Goal: Information Seeking & Learning: Learn about a topic

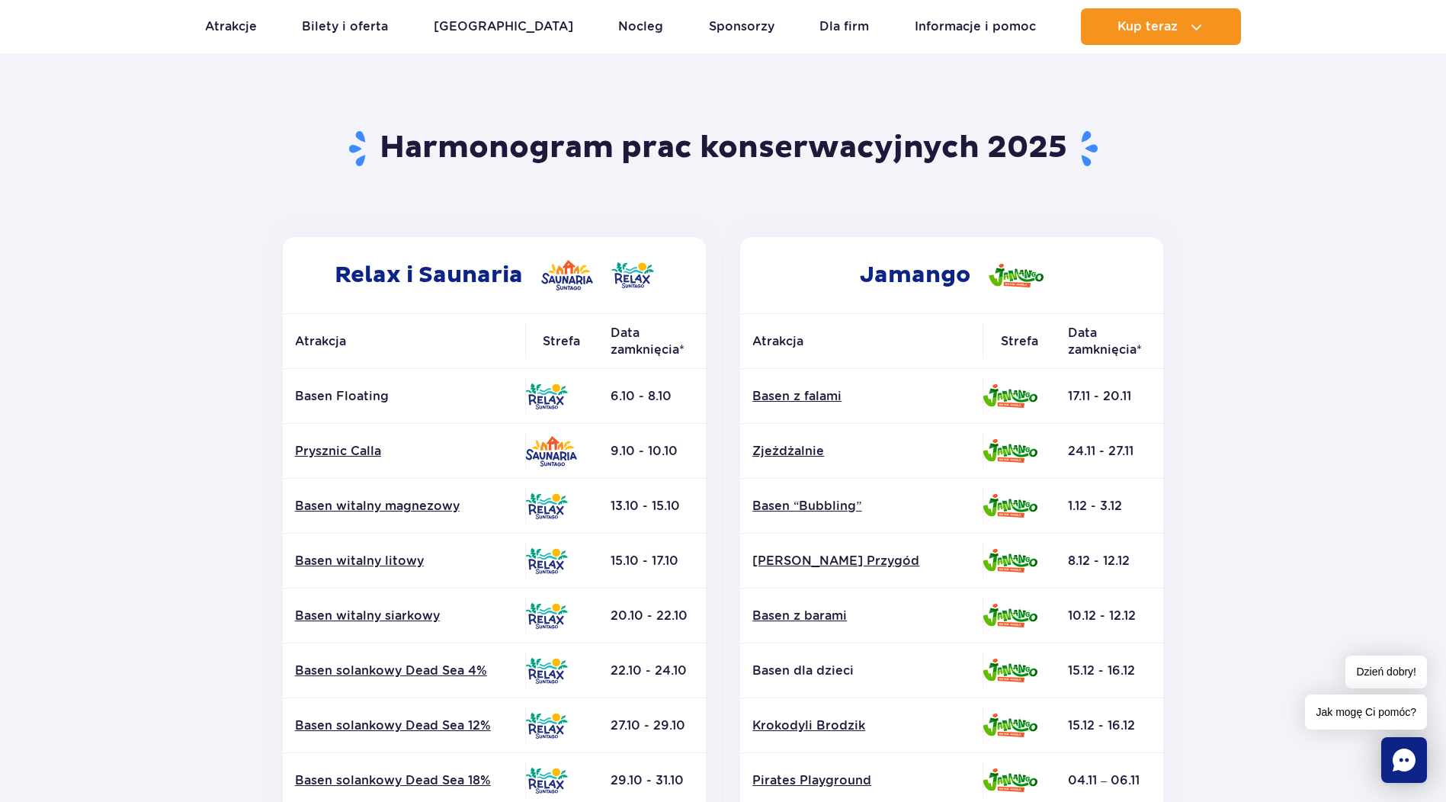
scroll to position [152, 0]
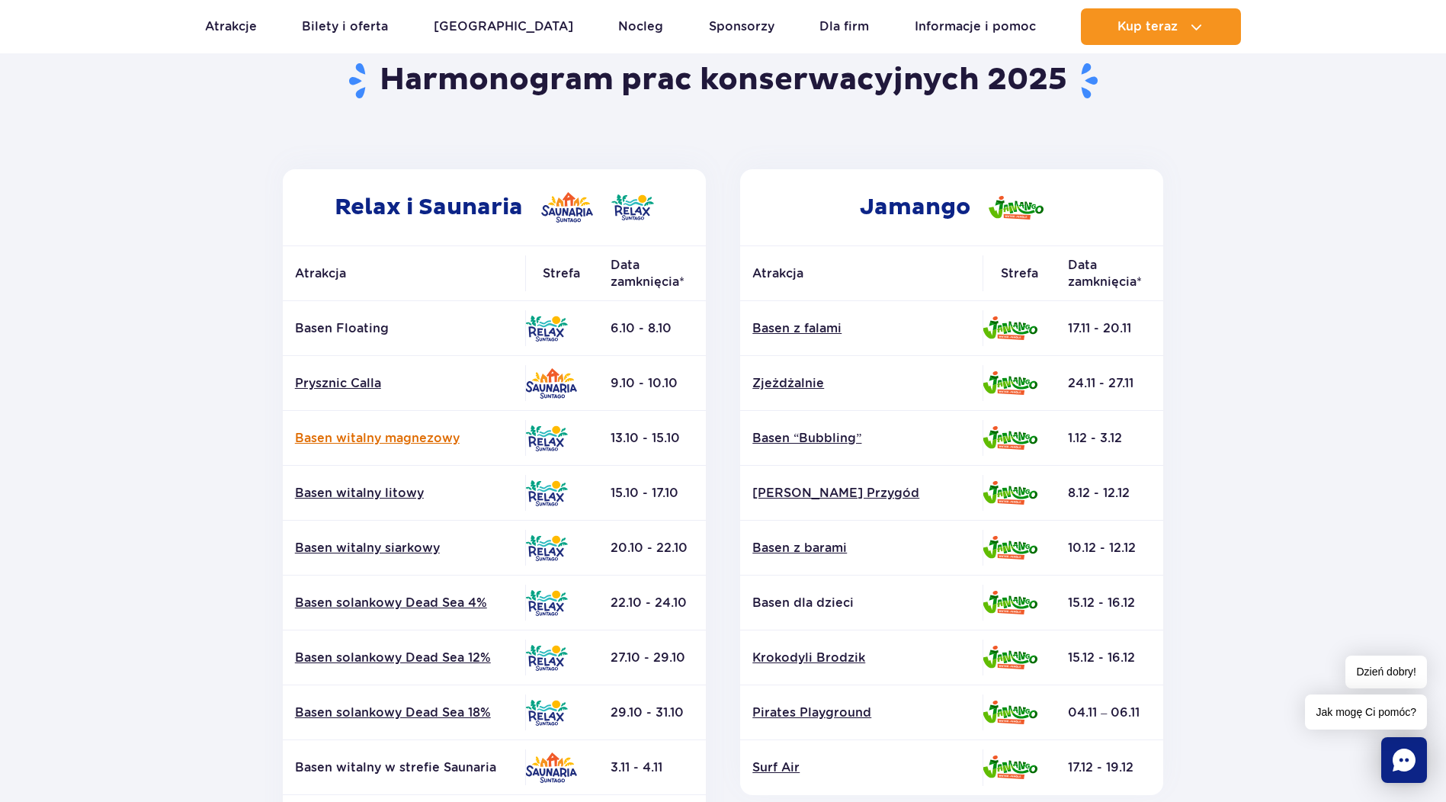
click at [428, 439] on link "Basen witalny magnezowy" at bounding box center [404, 438] width 218 height 17
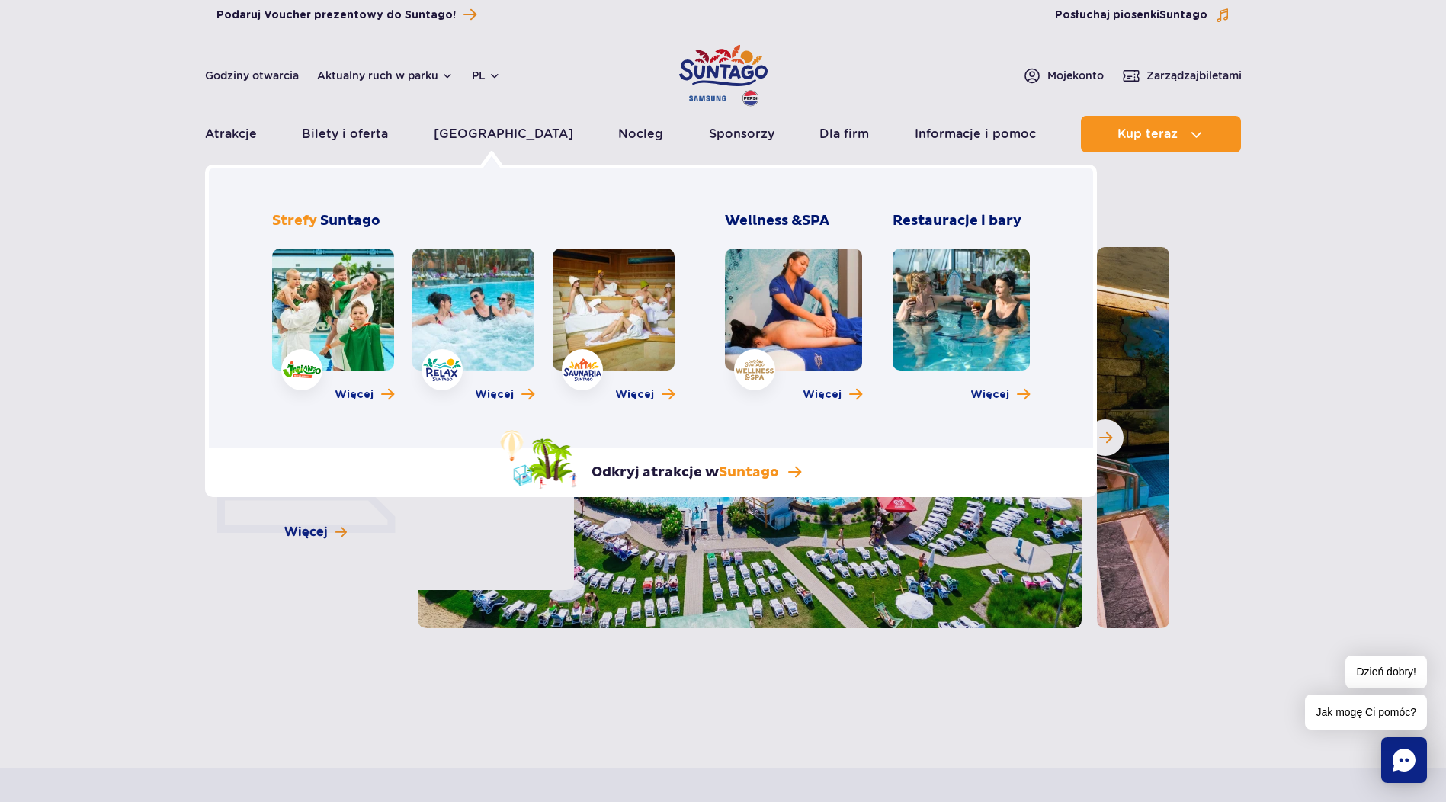
click at [360, 388] on span "Więcej" at bounding box center [354, 394] width 39 height 15
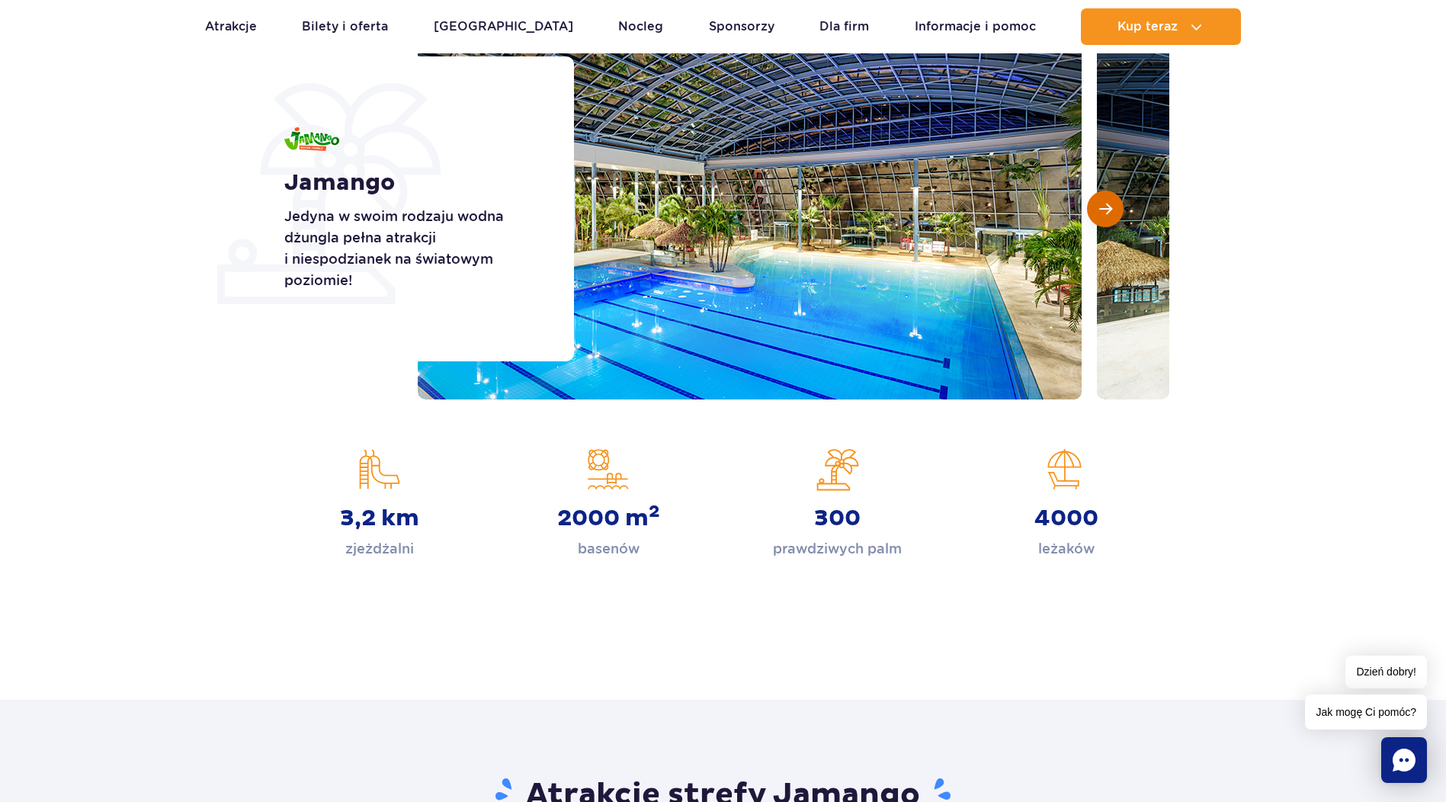
click at [1117, 210] on button "Następny slajd" at bounding box center [1105, 209] width 37 height 37
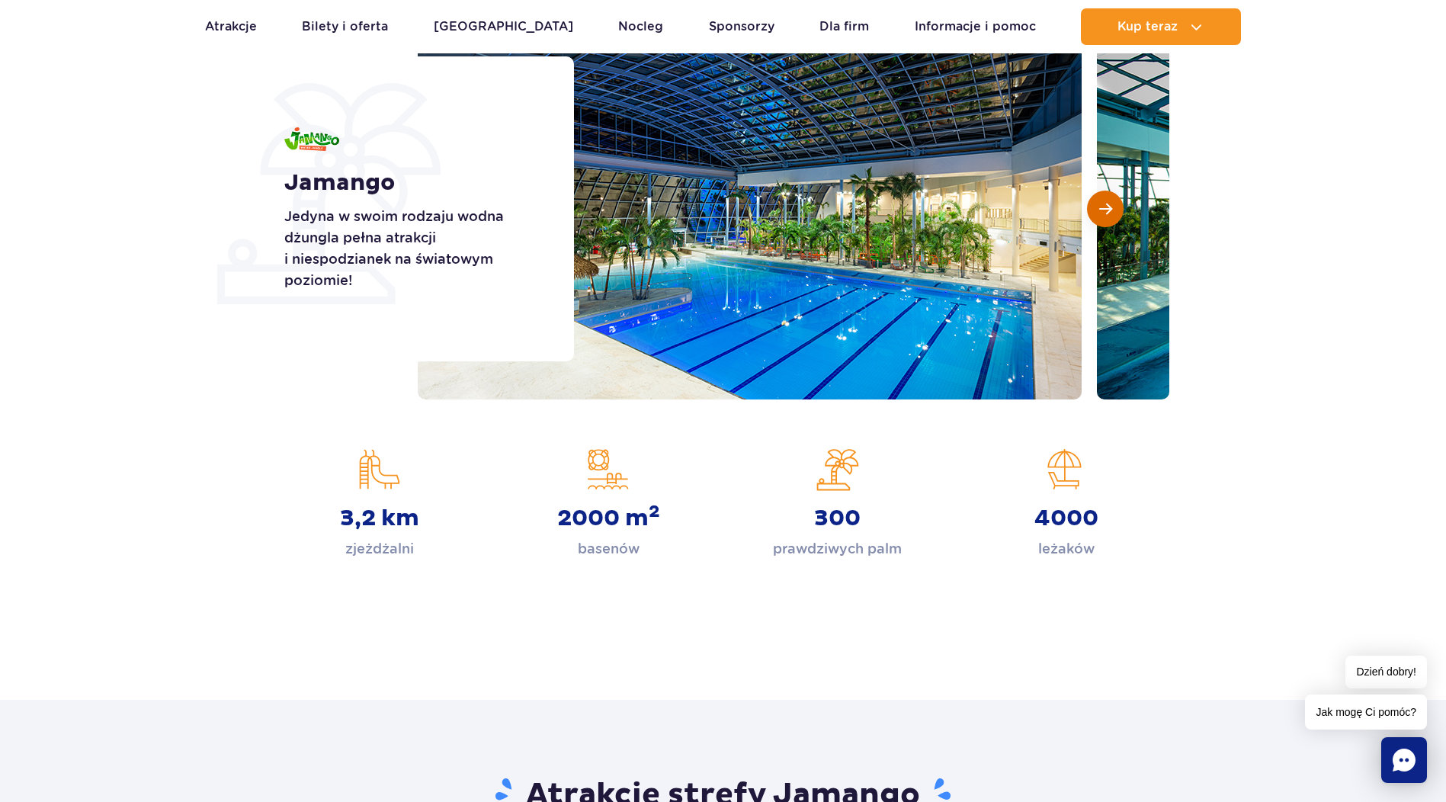
click at [1117, 210] on button "Następny slajd" at bounding box center [1105, 209] width 37 height 37
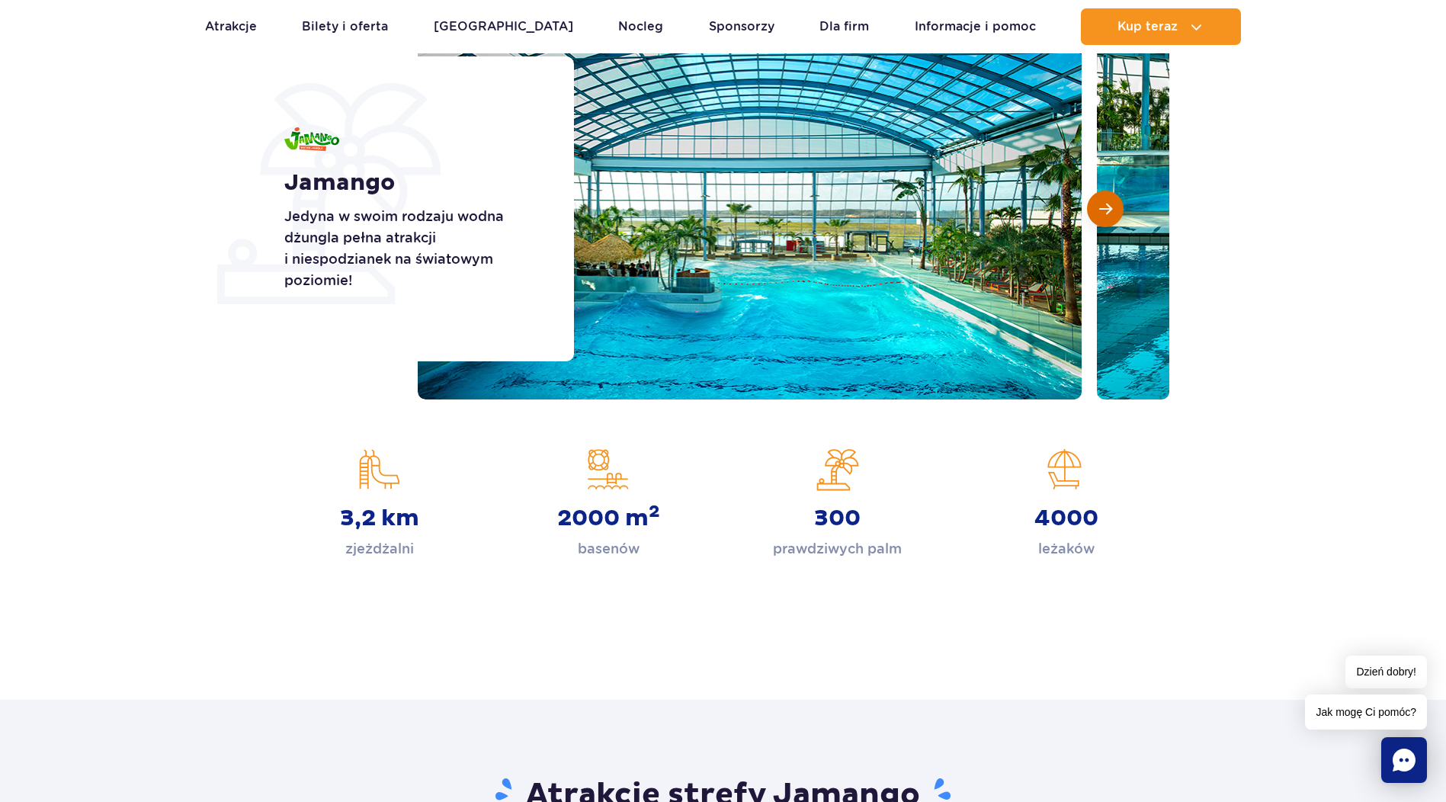
click at [1117, 210] on button "Następny slajd" at bounding box center [1105, 209] width 37 height 37
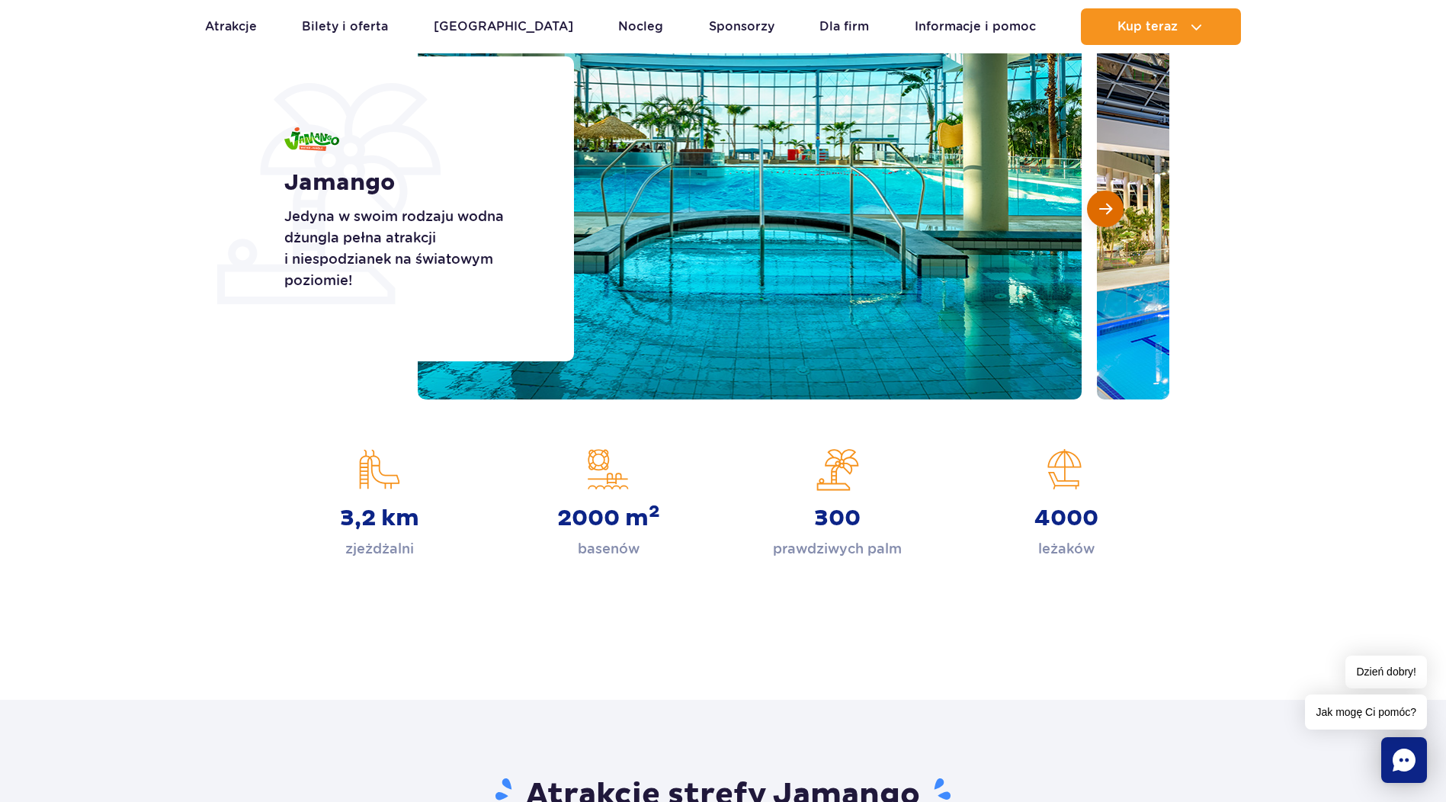
click at [1117, 210] on button "Następny slajd" at bounding box center [1105, 209] width 37 height 37
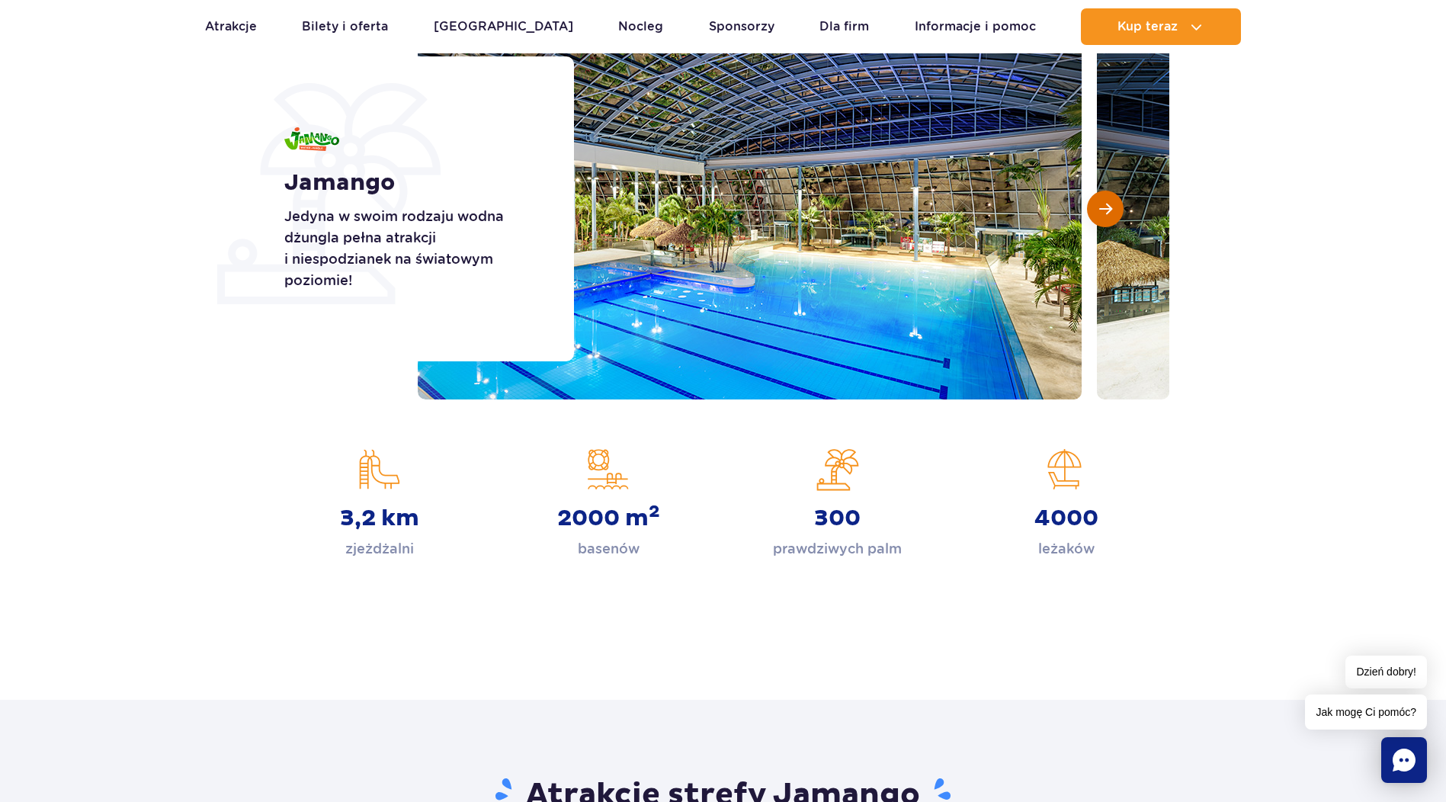
click at [1117, 210] on button "Następny slajd" at bounding box center [1105, 209] width 37 height 37
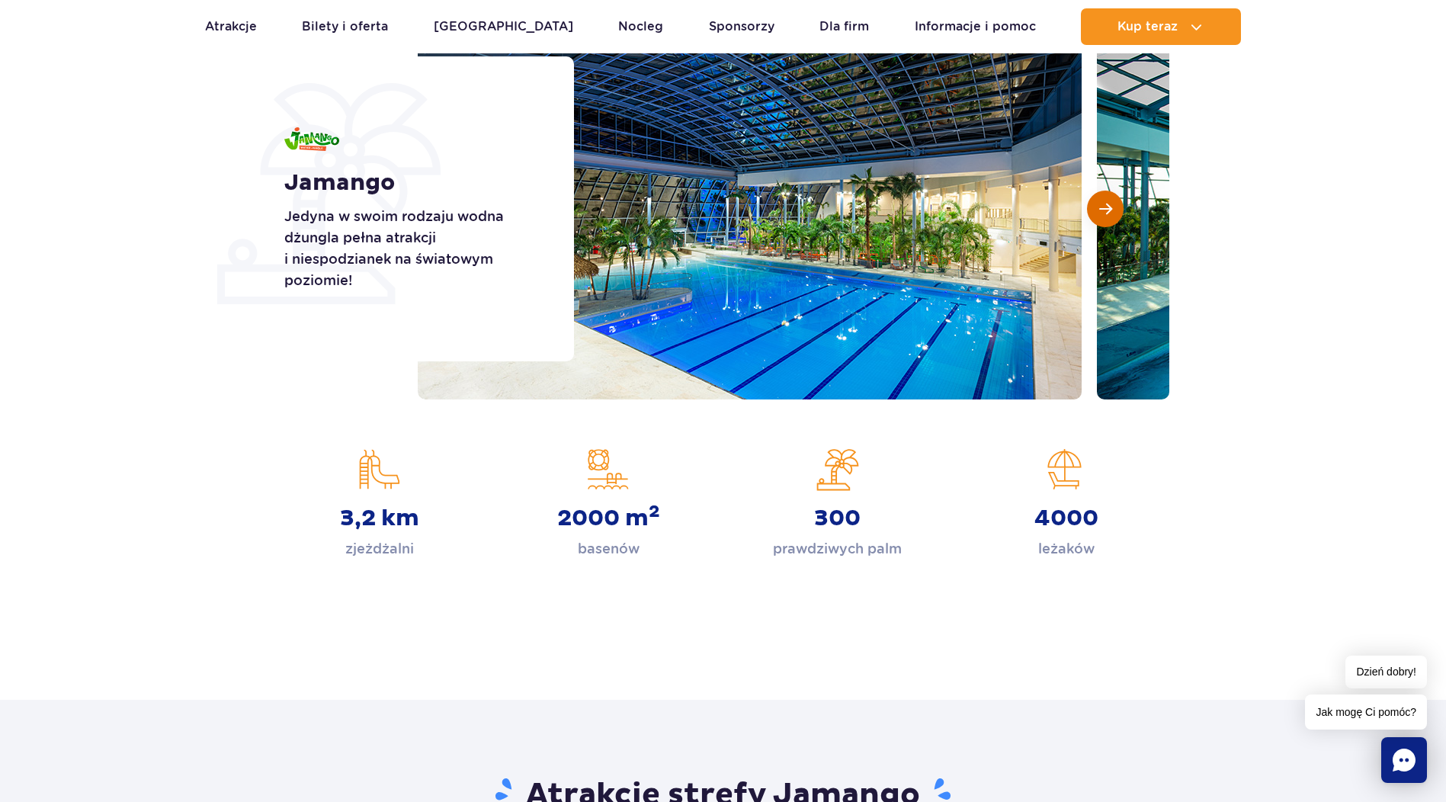
click at [1117, 210] on button "Następny slajd" at bounding box center [1105, 209] width 37 height 37
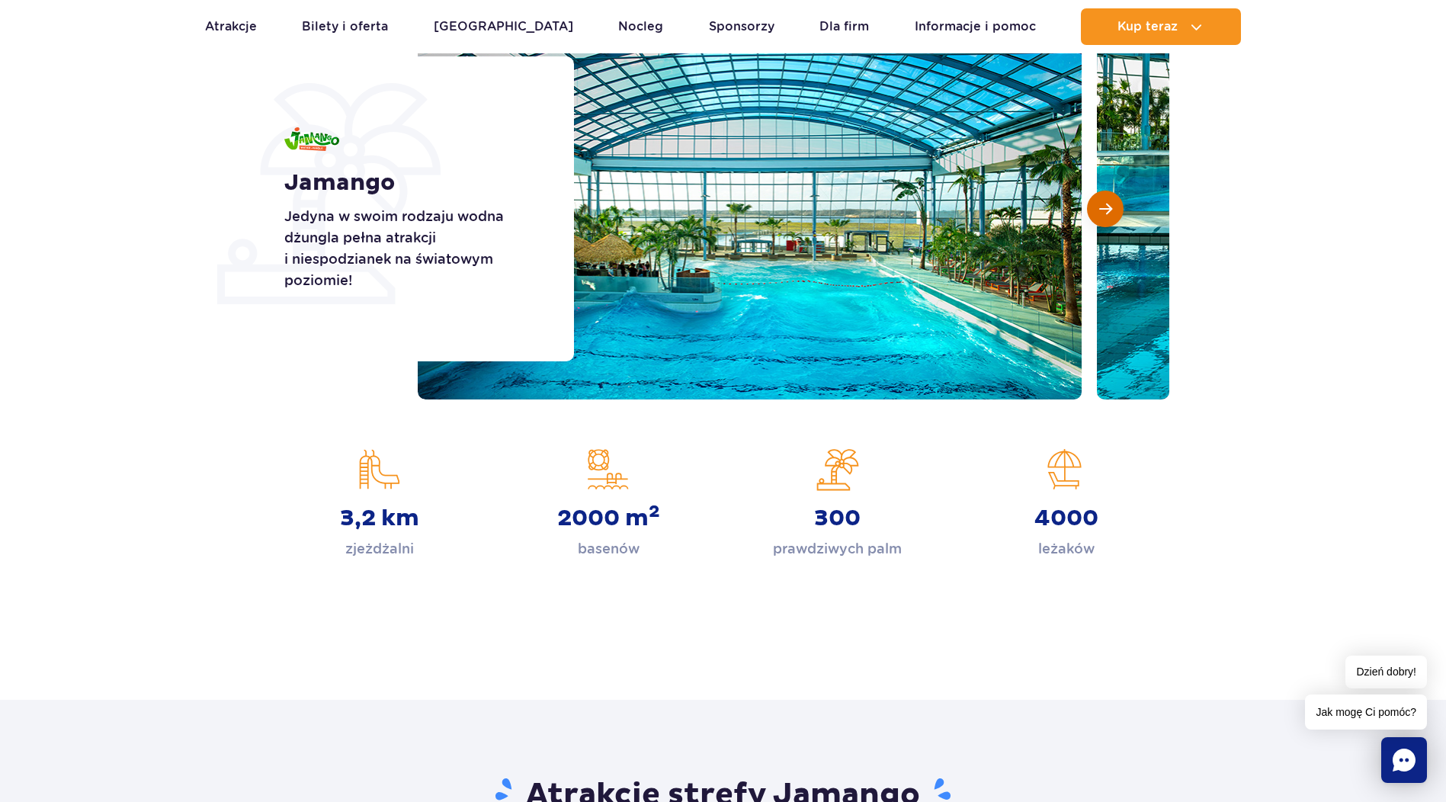
click at [1117, 210] on button "Następny slajd" at bounding box center [1105, 209] width 37 height 37
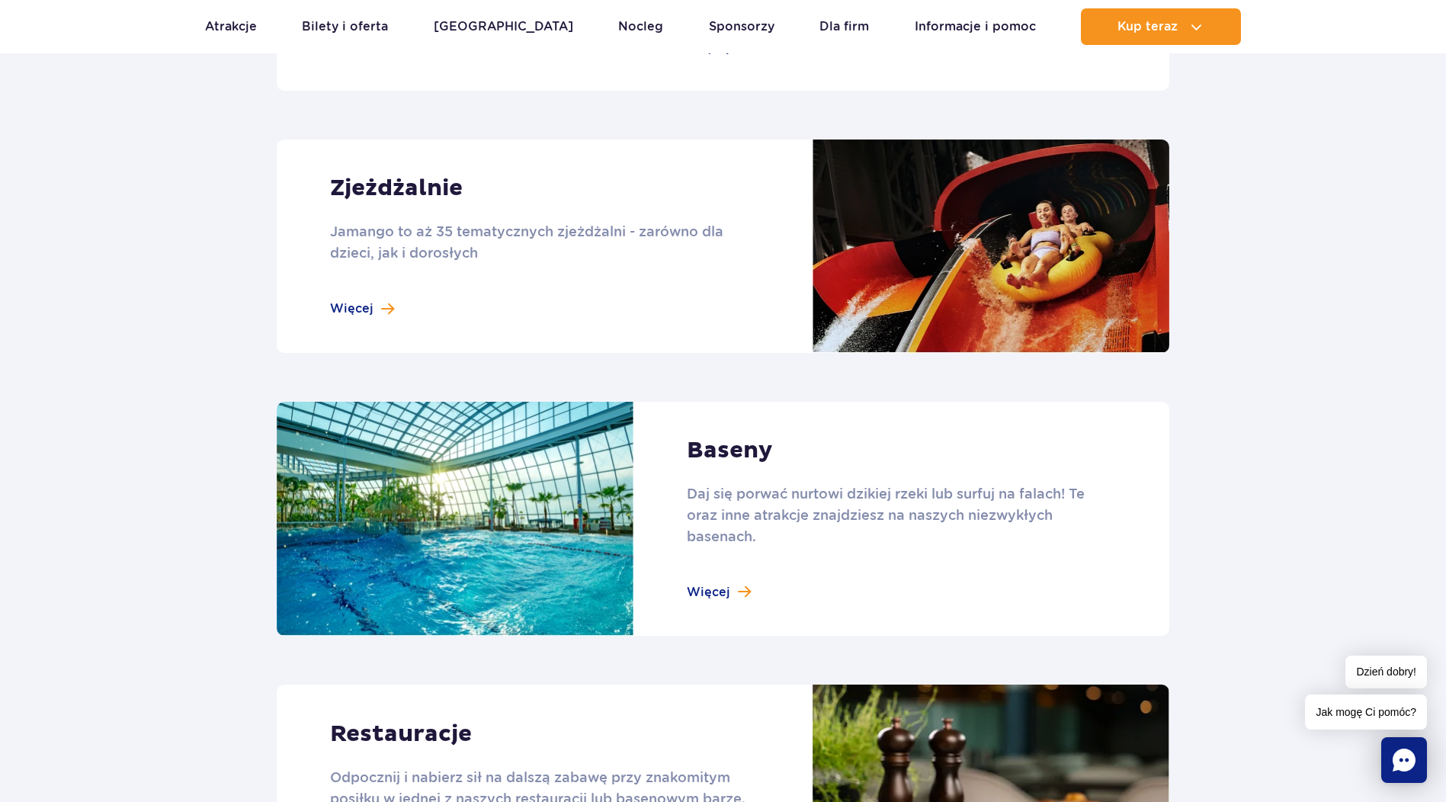
scroll to position [1448, 0]
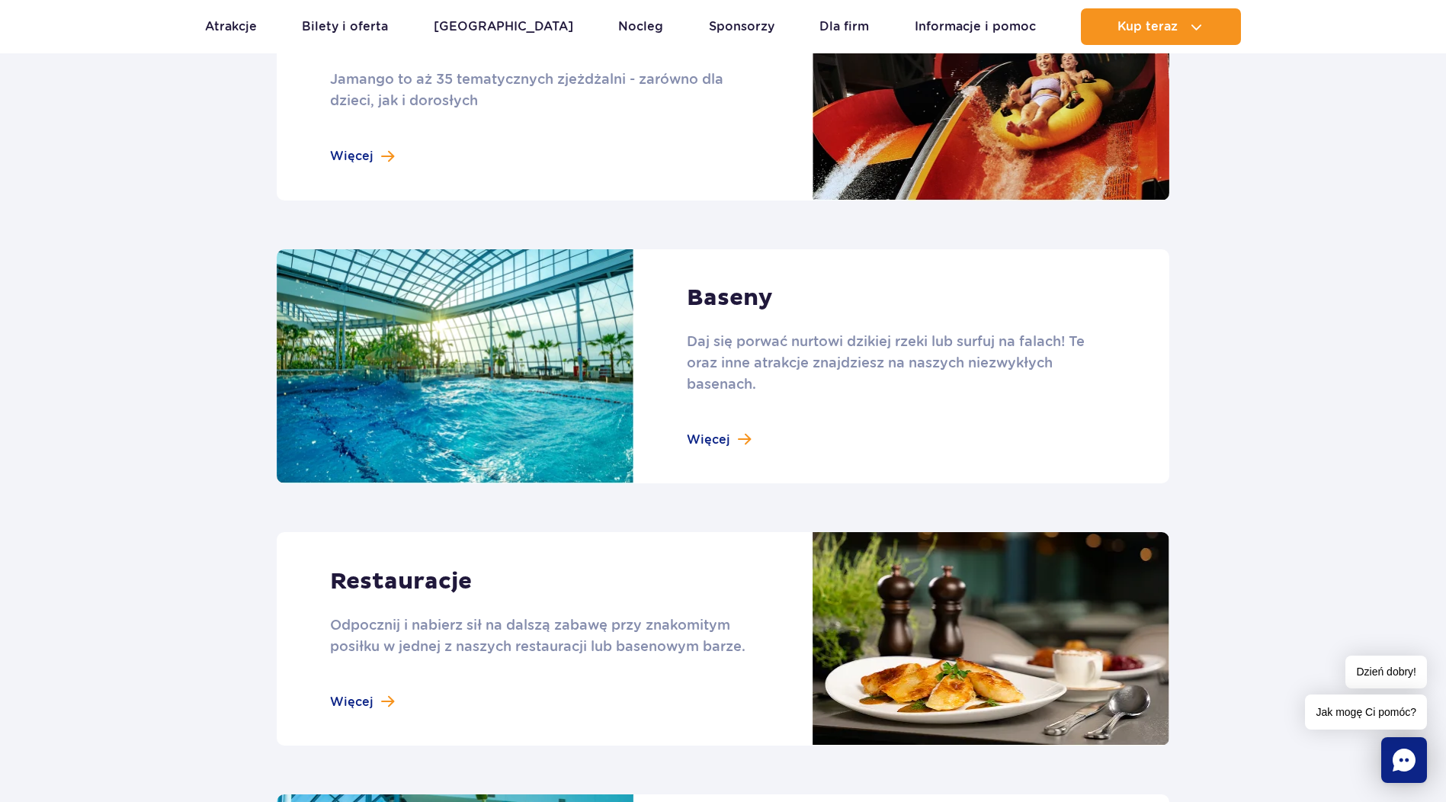
click at [724, 435] on link at bounding box center [723, 366] width 893 height 235
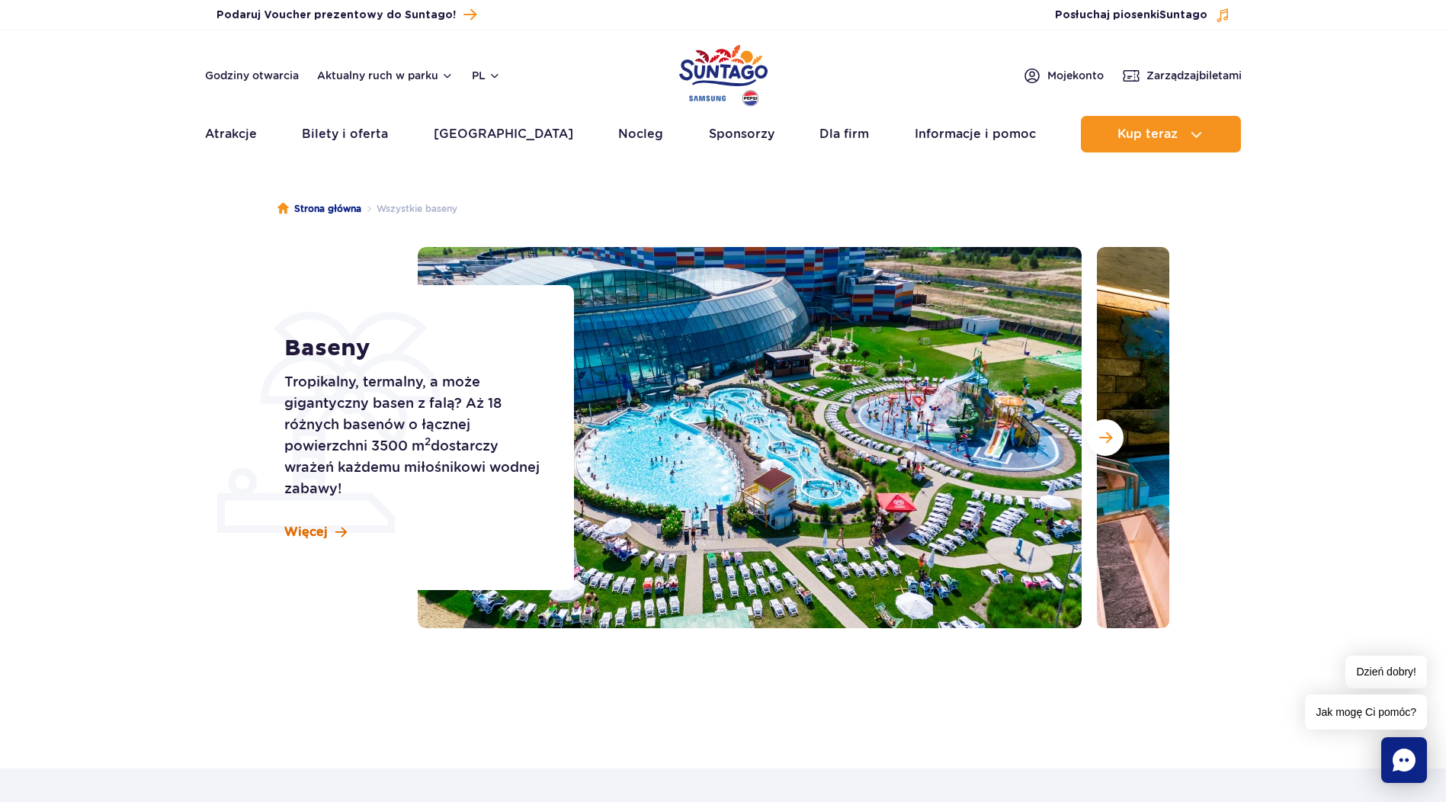
click at [339, 527] on span at bounding box center [340, 532] width 11 height 13
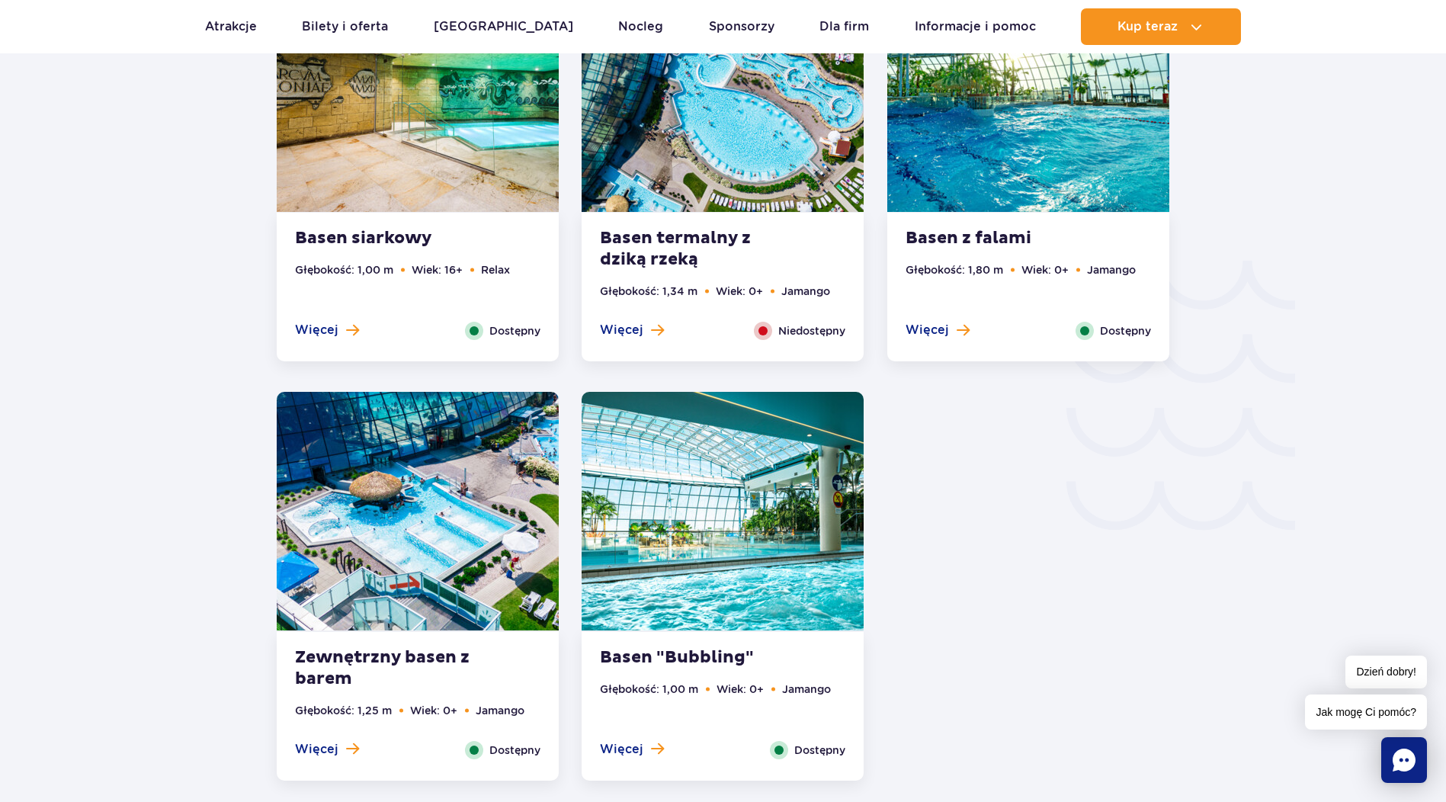
scroll to position [2293, 0]
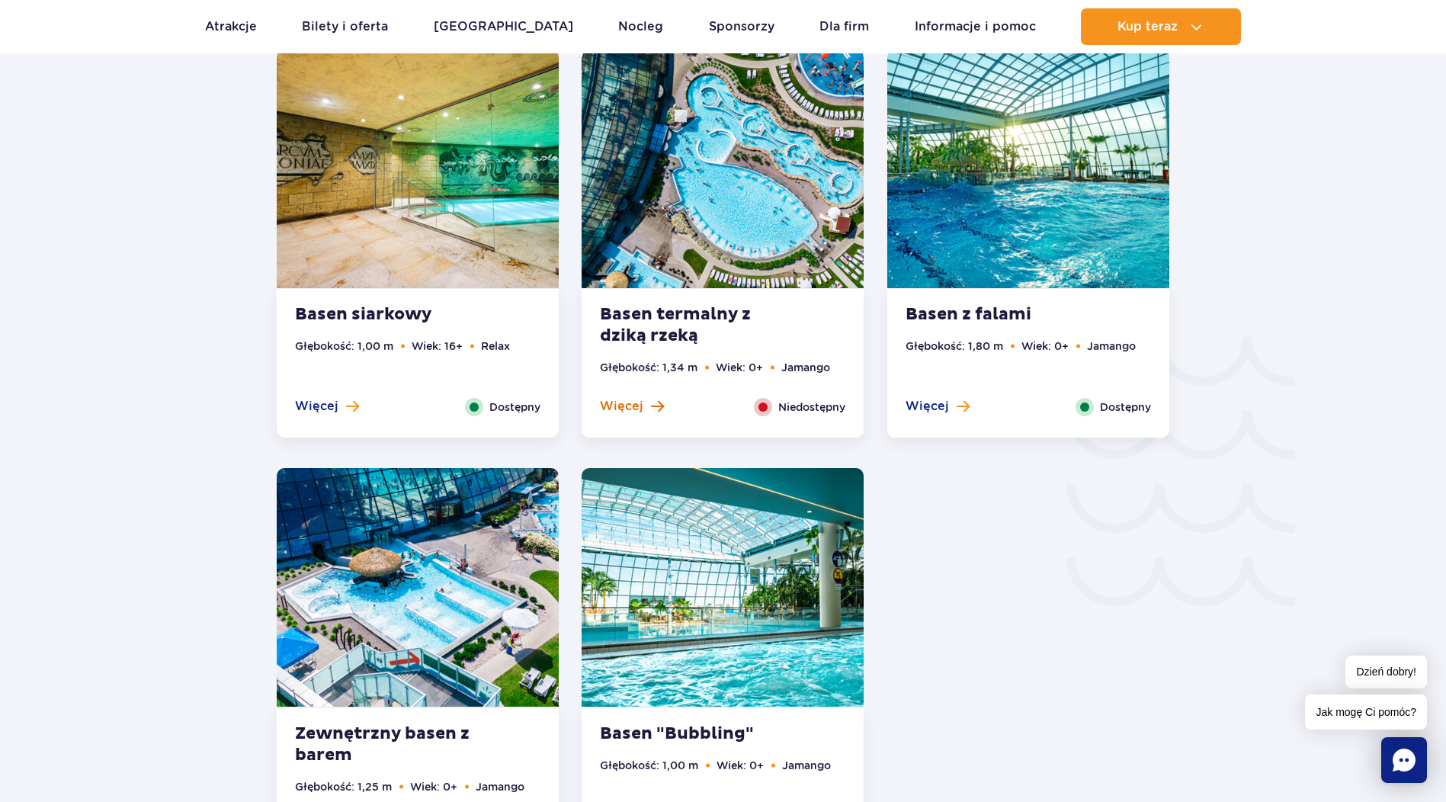
click at [647, 405] on button "Więcej" at bounding box center [632, 406] width 64 height 17
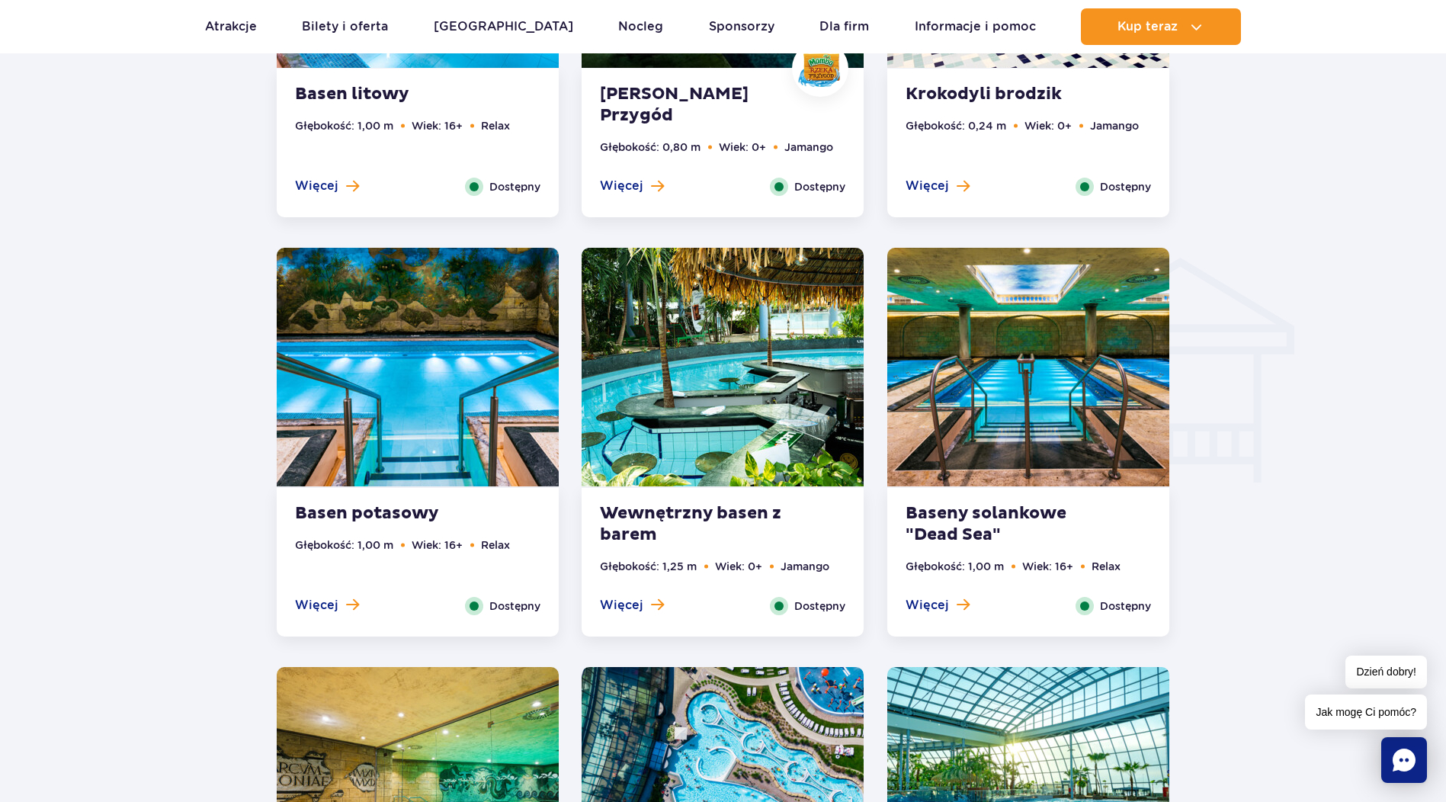
scroll to position [1531, 0]
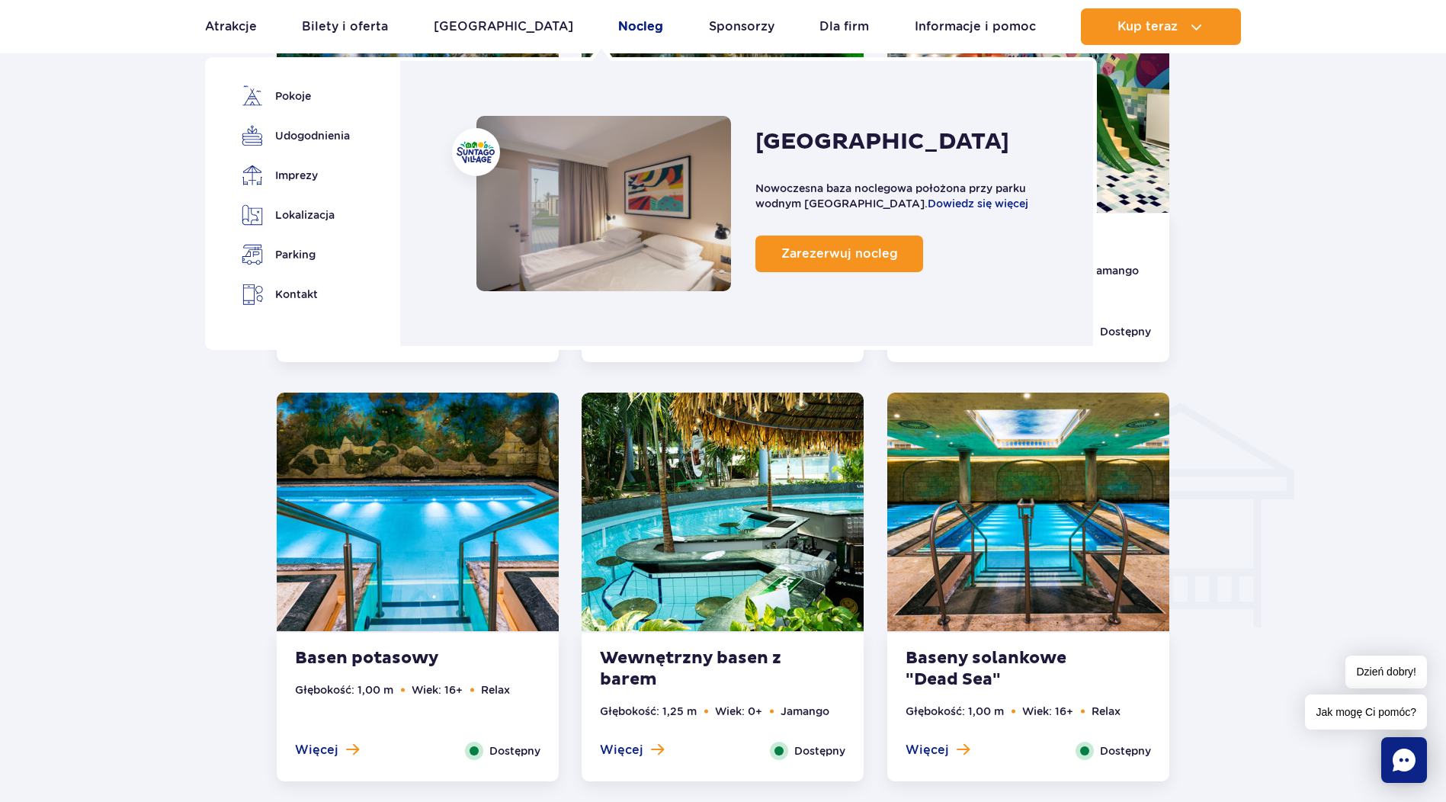
click at [618, 25] on link "Nocleg" at bounding box center [640, 26] width 45 height 37
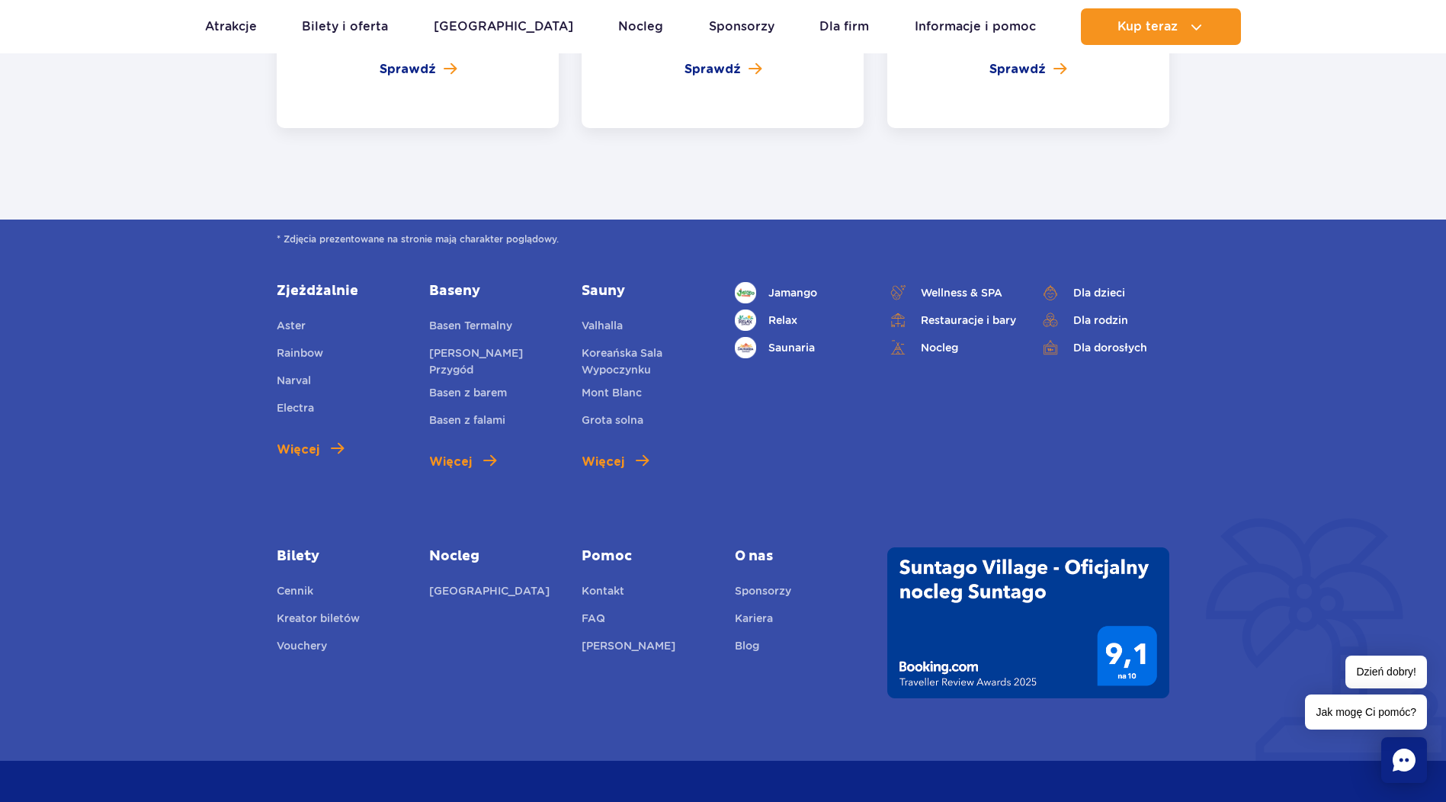
scroll to position [6051, 0]
